Goal: Task Accomplishment & Management: Use online tool/utility

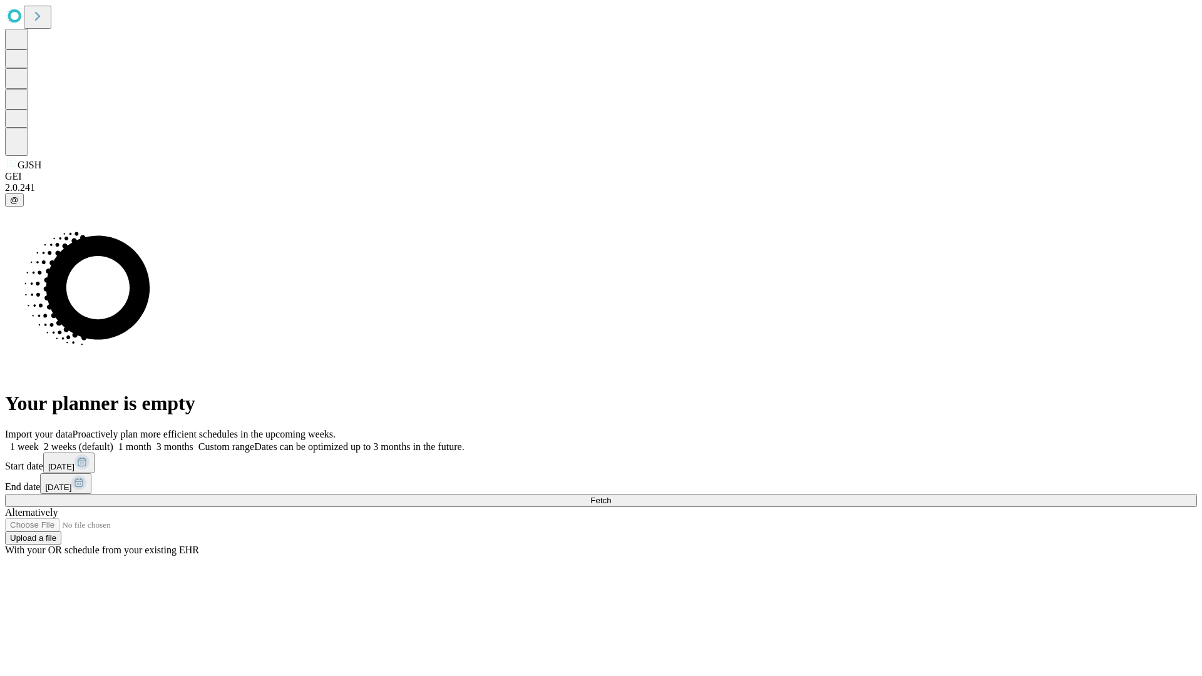
click at [611, 496] on span "Fetch" at bounding box center [600, 500] width 21 height 9
